Goal: Task Accomplishment & Management: Use online tool/utility

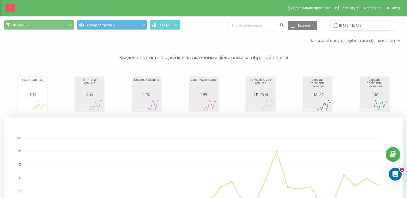
click at [12, 8] on link at bounding box center [10, 7] width 10 height 7
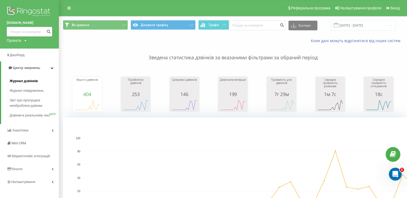
click at [33, 78] on link "Журнал дзвінків" at bounding box center [34, 81] width 49 height 10
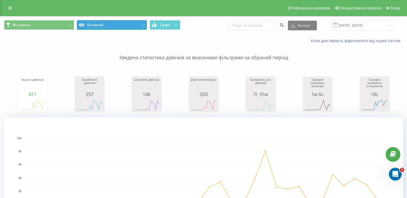
click at [110, 23] on button "Основний" at bounding box center [112, 25] width 70 height 10
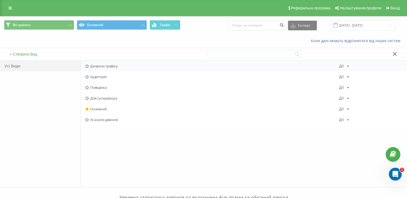
click at [106, 66] on span "Джерела трафіку" at bounding box center [212, 66] width 254 height 4
